Goal: Find contact information: Find contact information

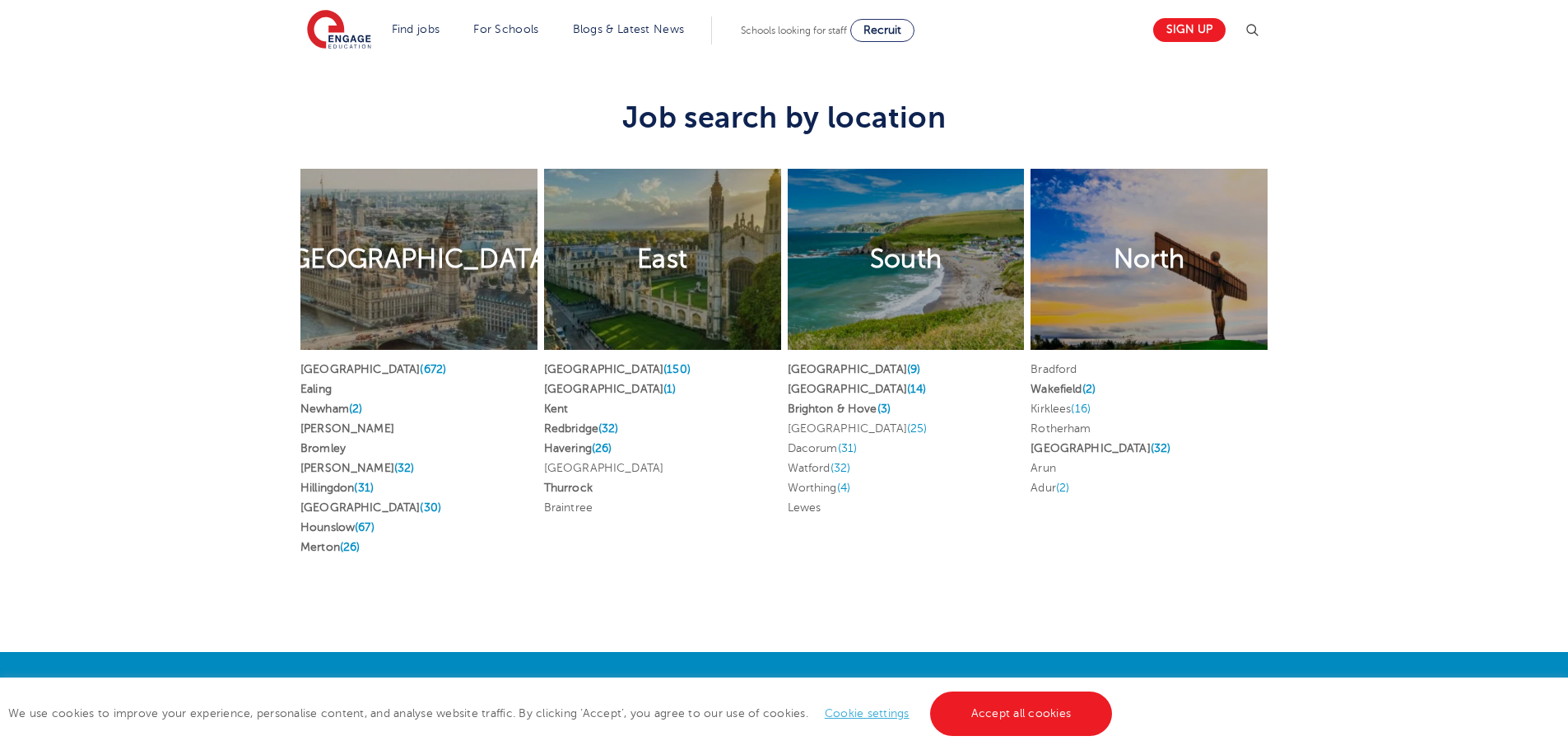
scroll to position [3209, 0]
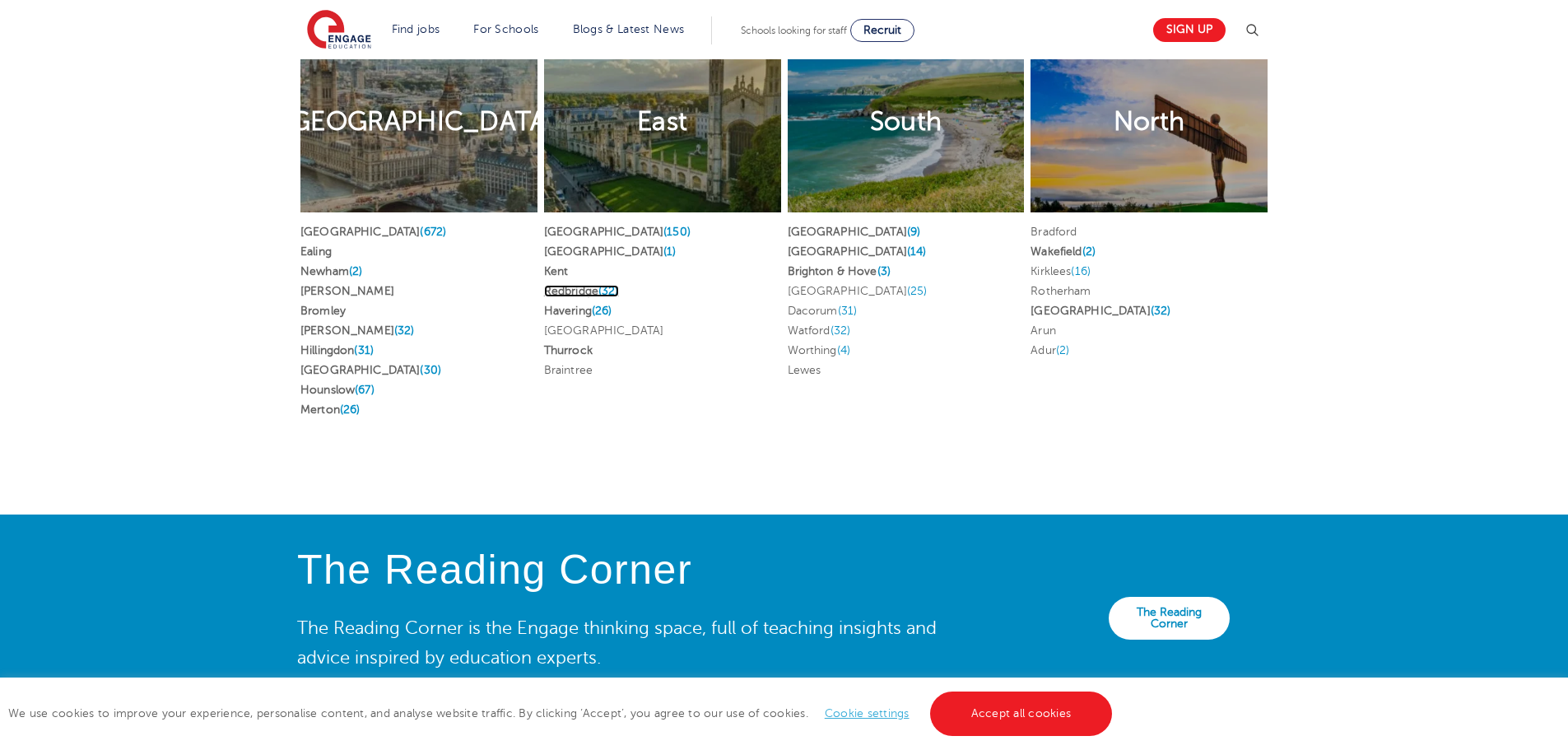
click at [570, 285] on link "Redbridge (32)" at bounding box center [581, 291] width 75 height 13
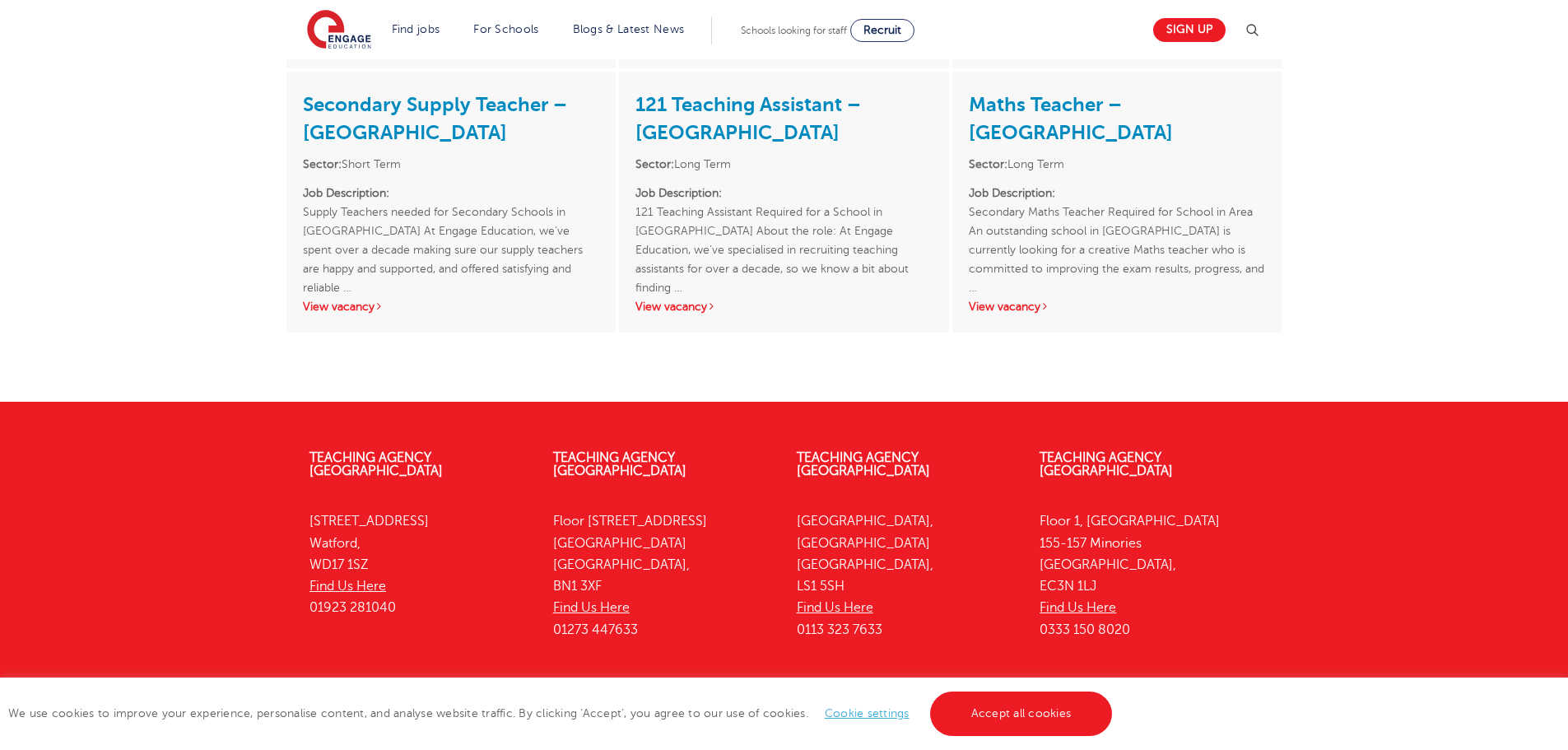
scroll to position [3376, 0]
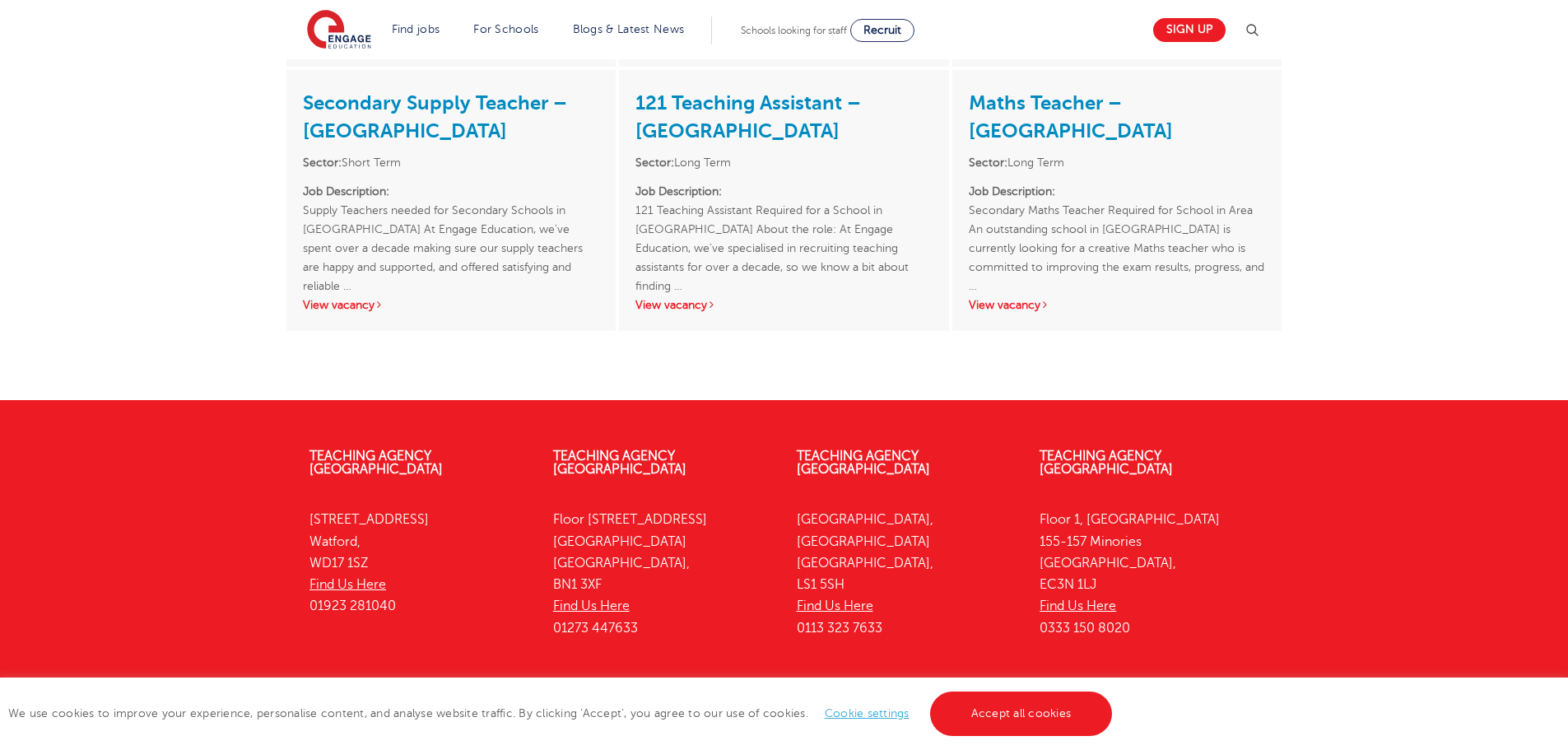
drag, startPoint x: 1041, startPoint y: 557, endPoint x: 1125, endPoint y: 567, distance: 84.6
click at [1136, 564] on p "[STREET_ADDRESS] Find Us Here 0333 150 8020" at bounding box center [1149, 573] width 219 height 130
copy p "0333 150 8020"
